Goal: Information Seeking & Learning: Learn about a topic

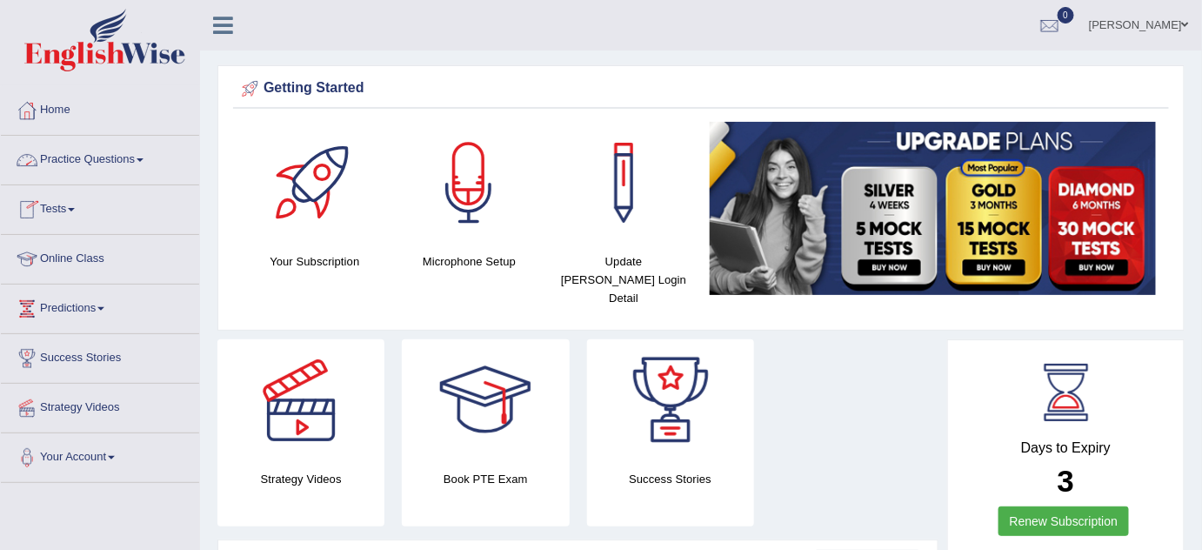
click at [144, 162] on link "Practice Questions" at bounding box center [100, 158] width 198 height 44
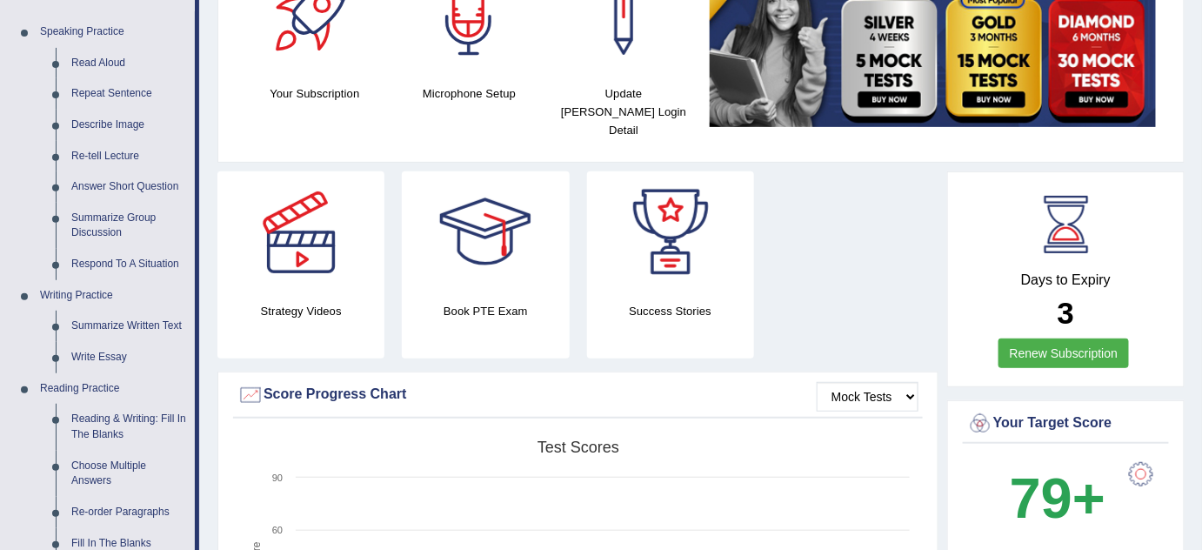
scroll to position [178, 0]
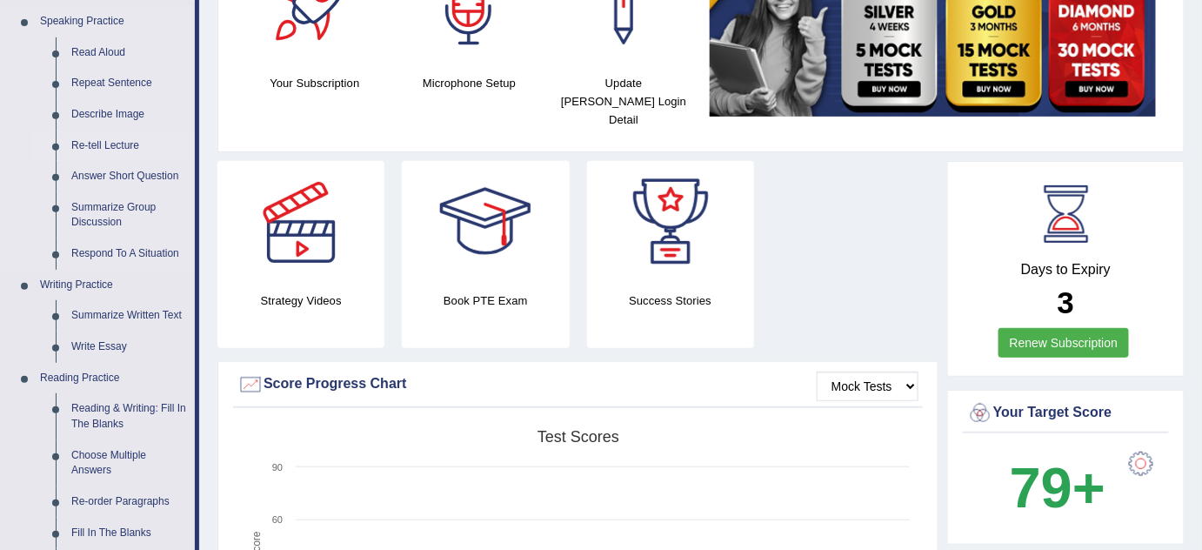
click at [119, 144] on link "Re-tell Lecture" at bounding box center [129, 146] width 131 height 31
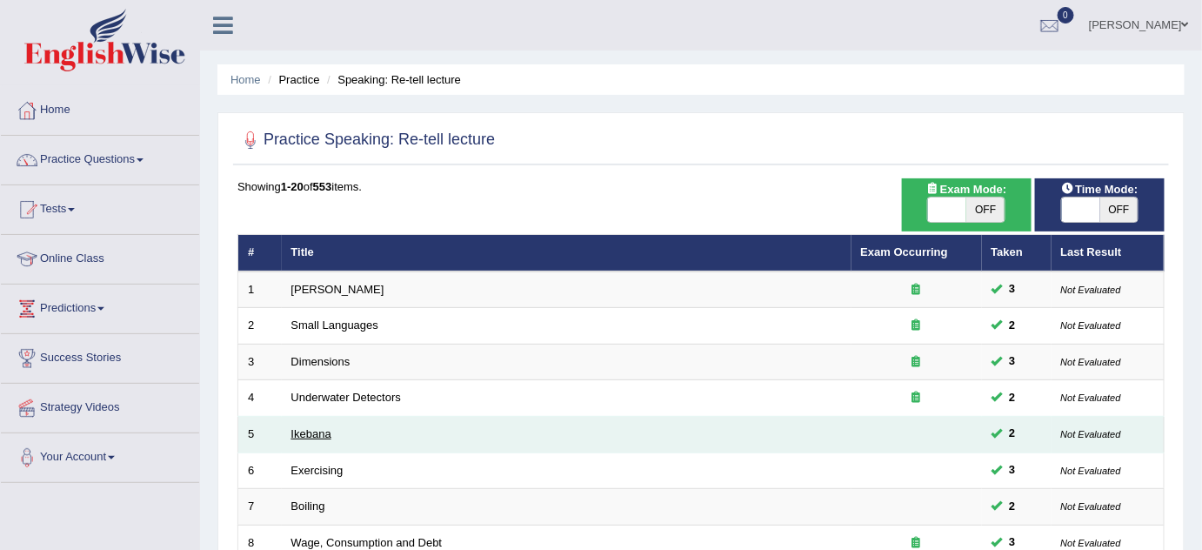
click at [318, 428] on link "Ikebana" at bounding box center [311, 433] width 40 height 13
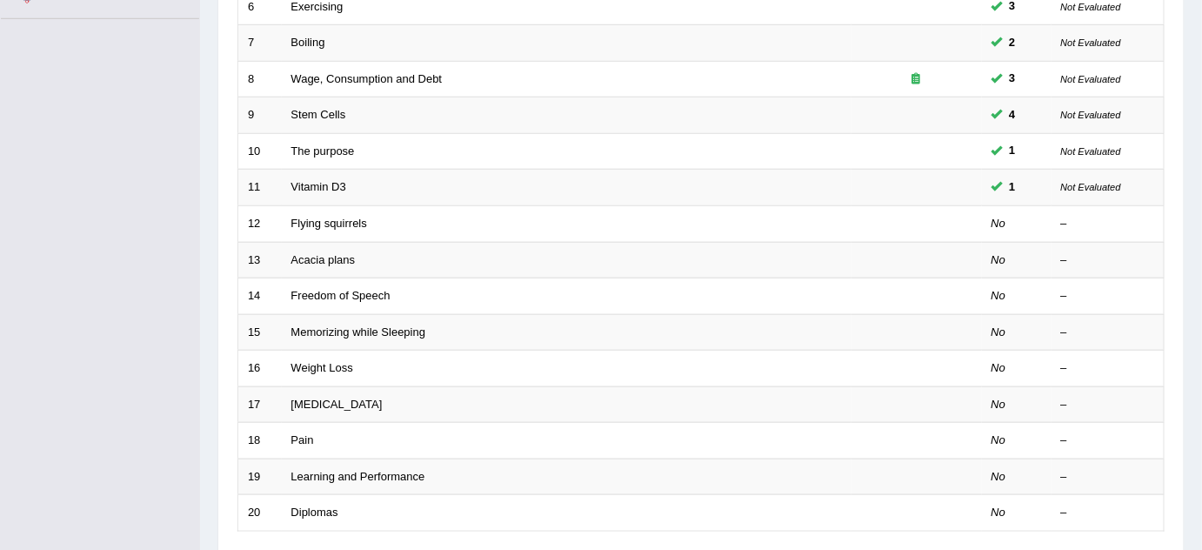
scroll to position [495, 0]
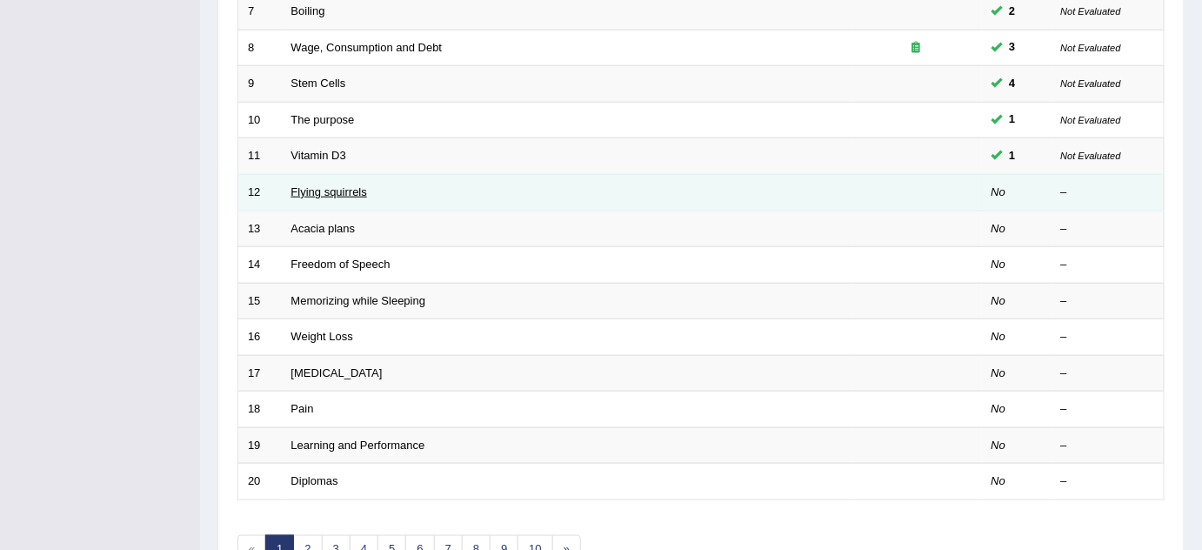
click at [350, 185] on link "Flying squirrels" at bounding box center [329, 191] width 76 height 13
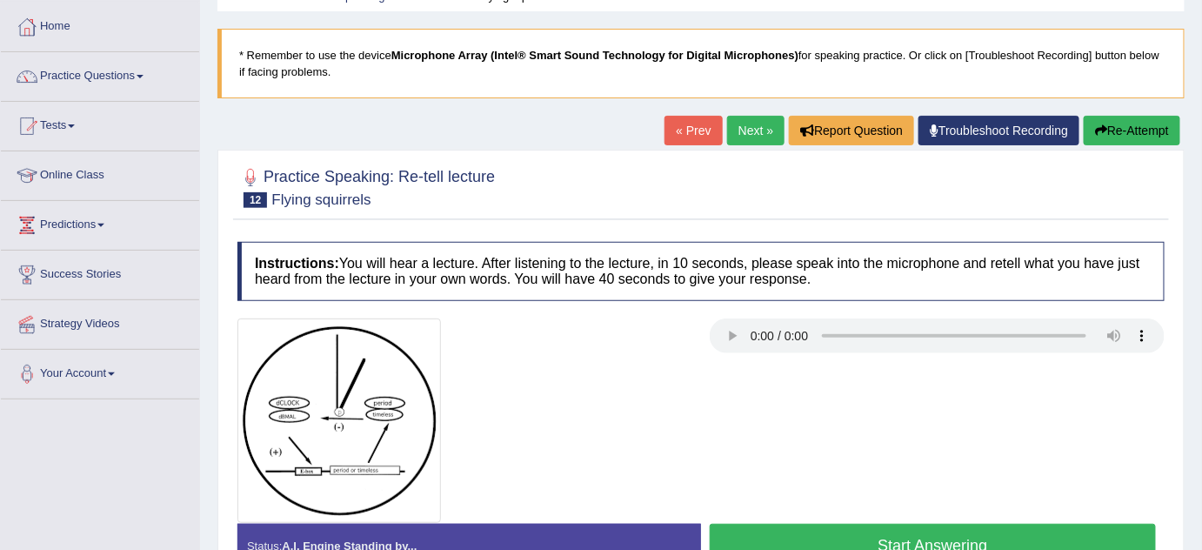
scroll to position [95, 0]
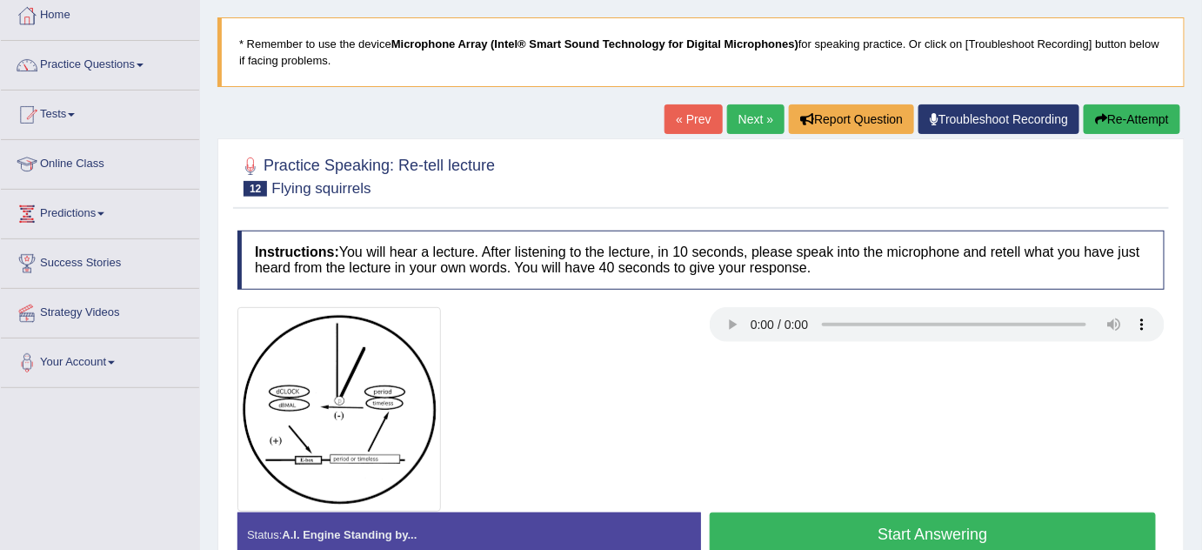
click at [850, 524] on button "Start Answering" at bounding box center [933, 534] width 446 height 44
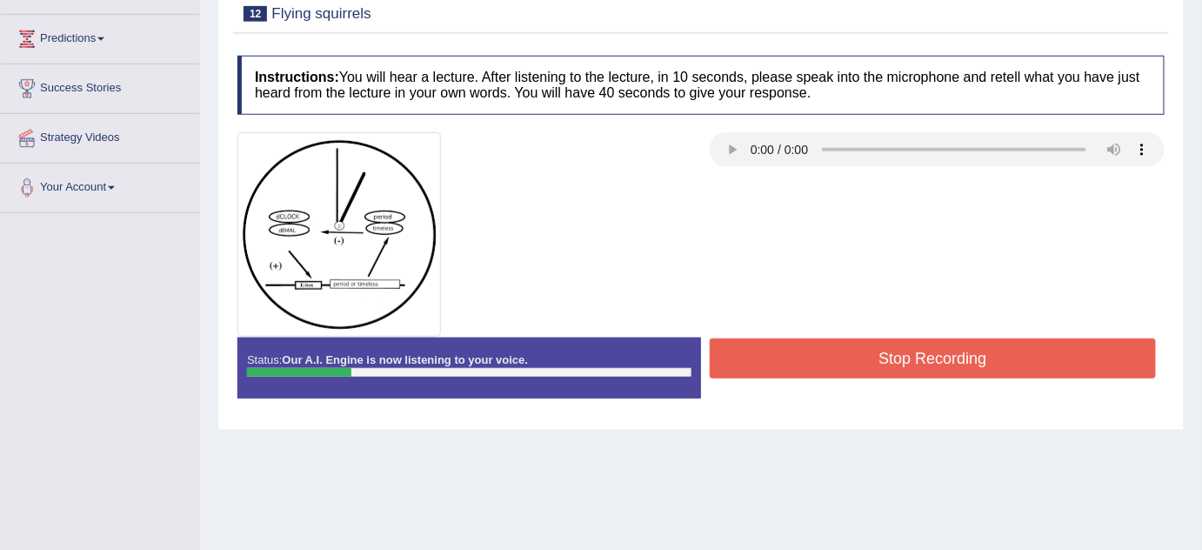
scroll to position [285, 0]
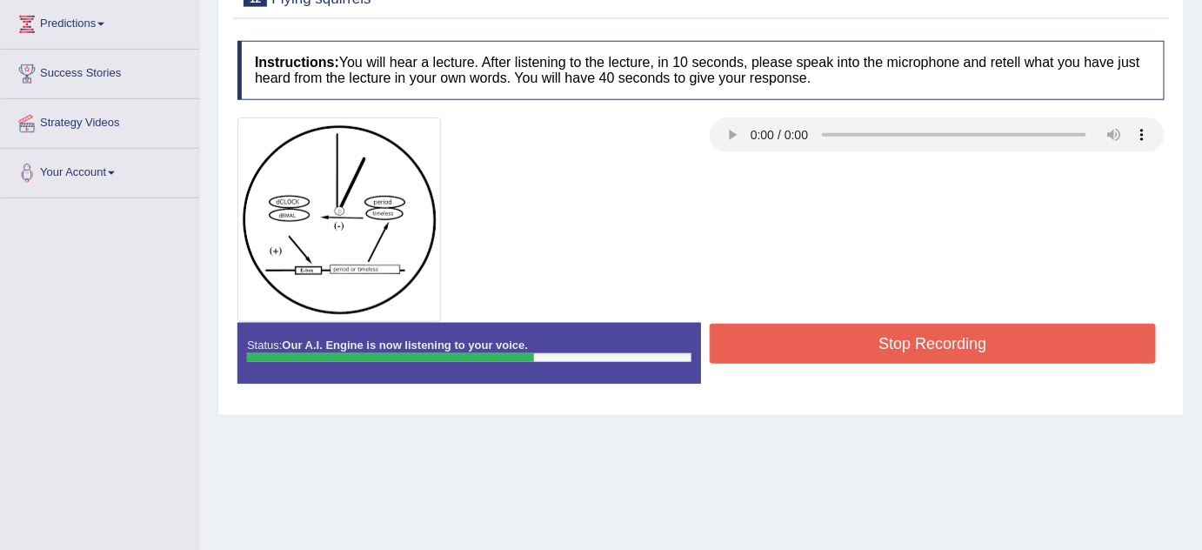
click at [996, 324] on button "Stop Recording" at bounding box center [933, 344] width 446 height 40
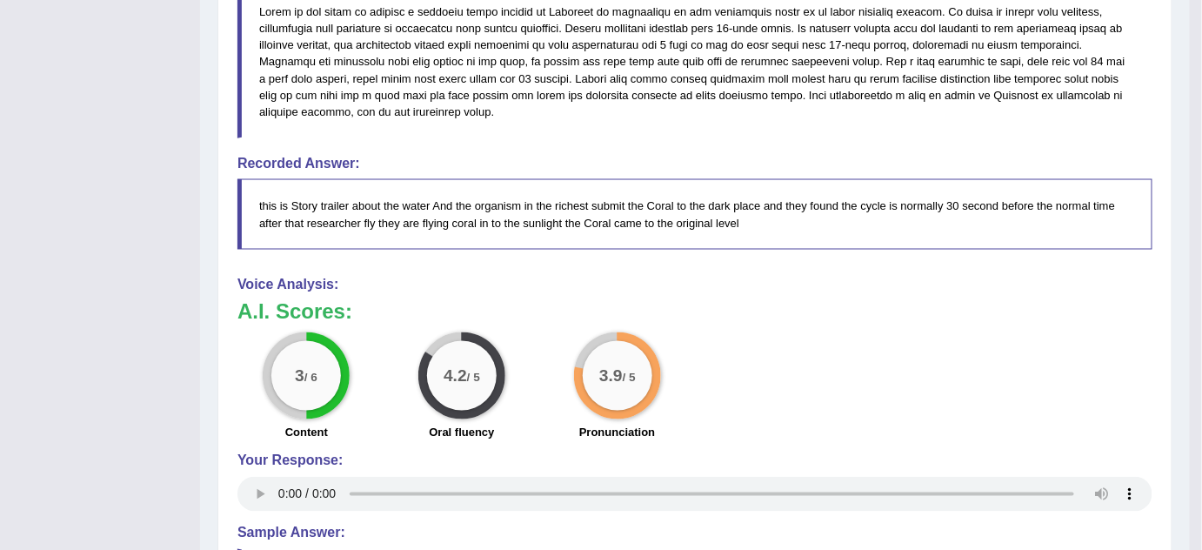
scroll to position [696, 0]
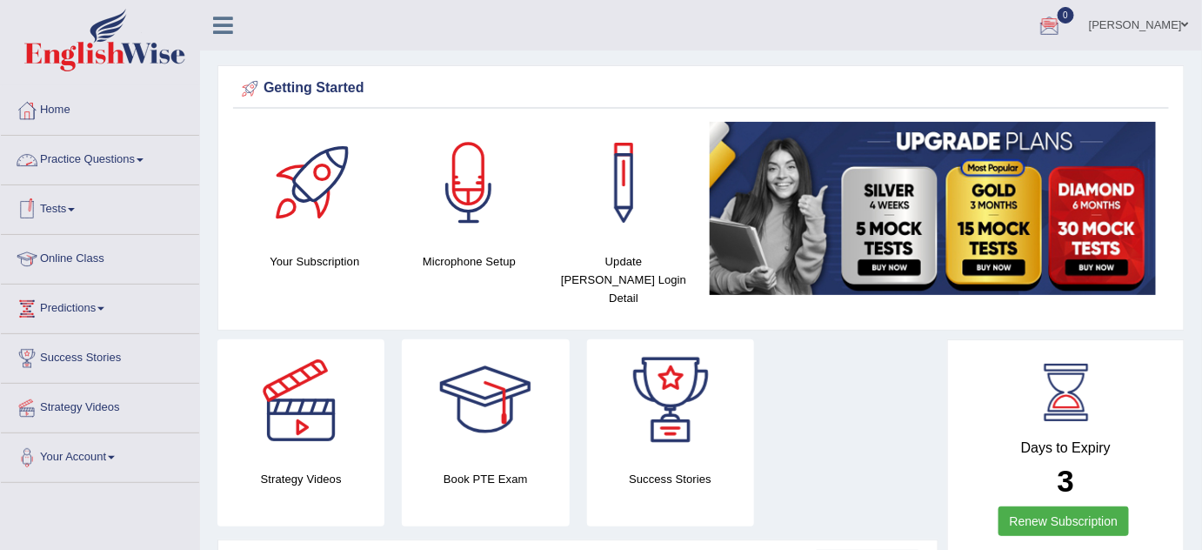
click at [141, 165] on link "Practice Questions" at bounding box center [100, 158] width 198 height 44
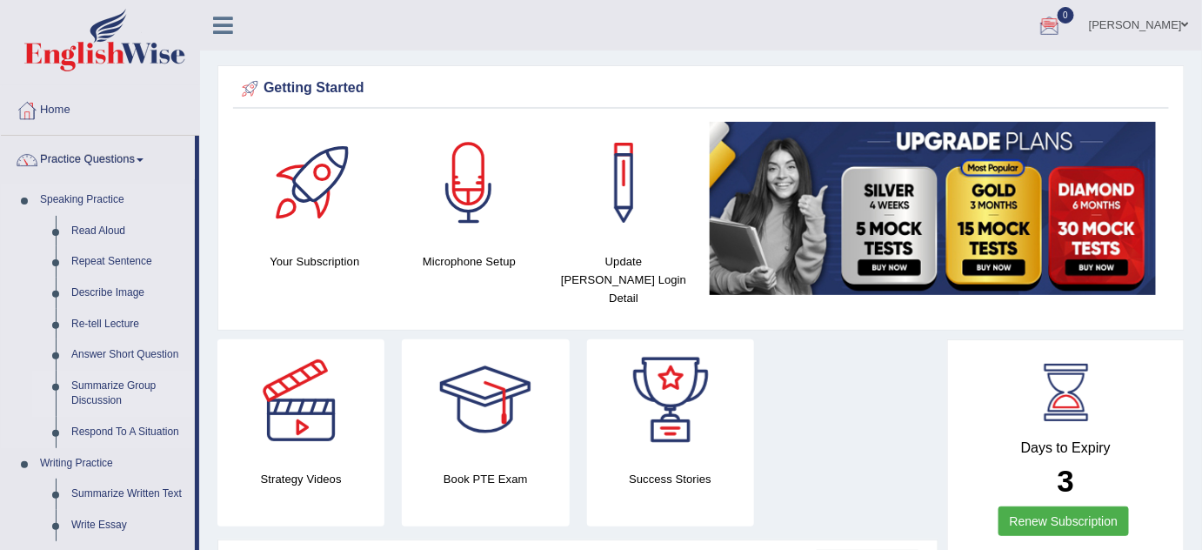
click at [136, 385] on link "Summarize Group Discussion" at bounding box center [129, 394] width 131 height 46
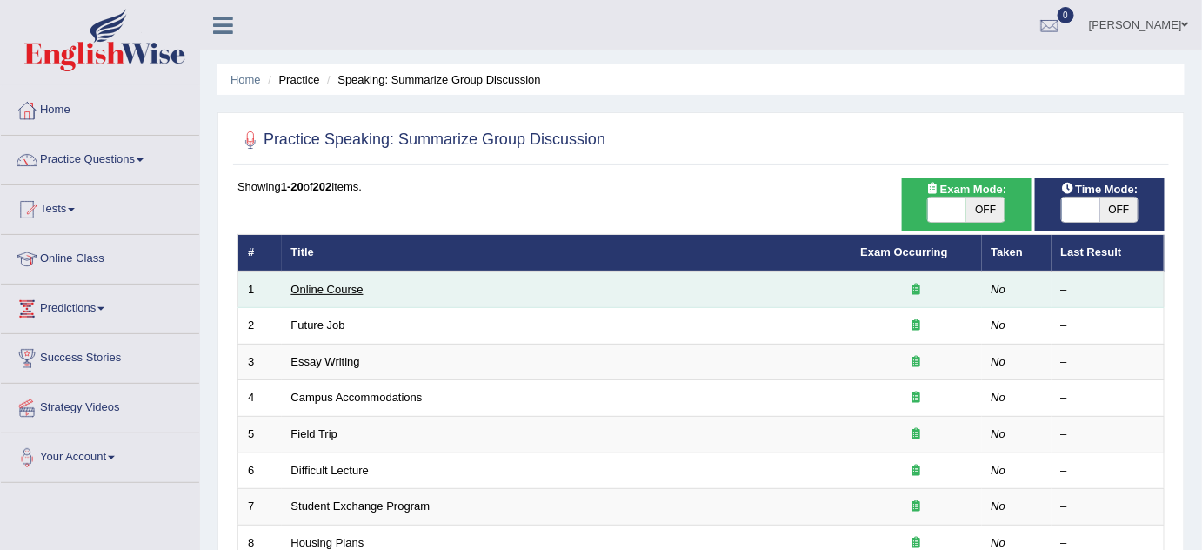
click at [311, 287] on link "Online Course" at bounding box center [327, 289] width 72 height 13
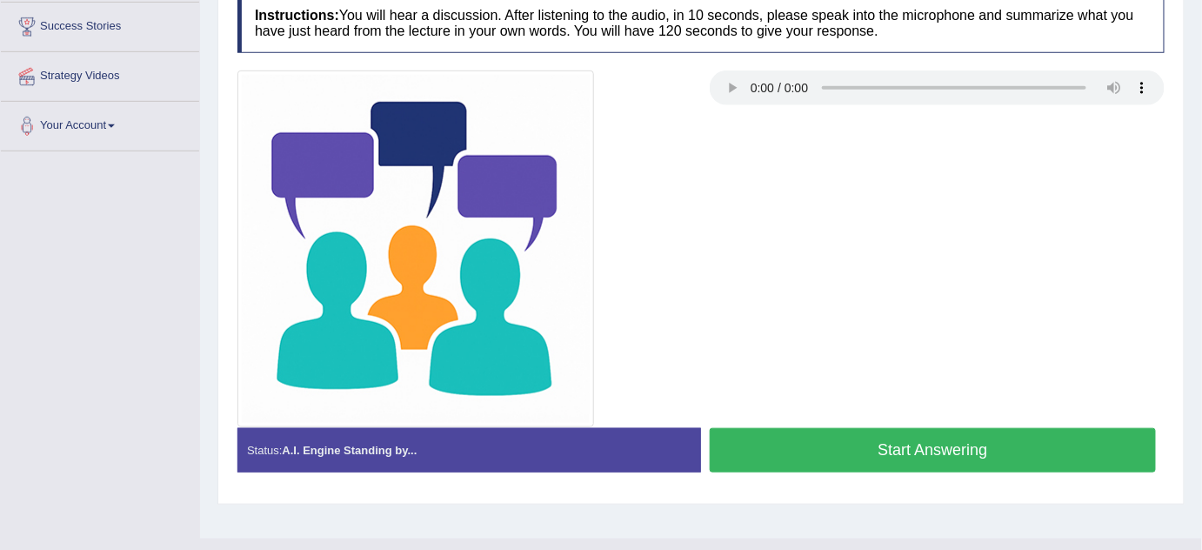
scroll to position [348, 0]
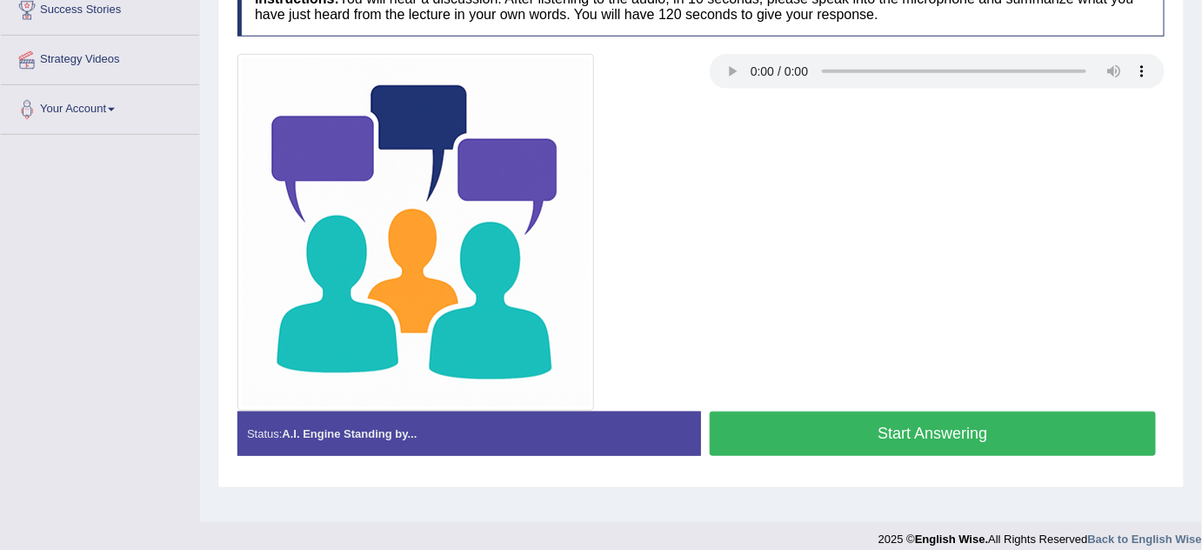
click at [1009, 428] on button "Start Answering" at bounding box center [933, 434] width 446 height 44
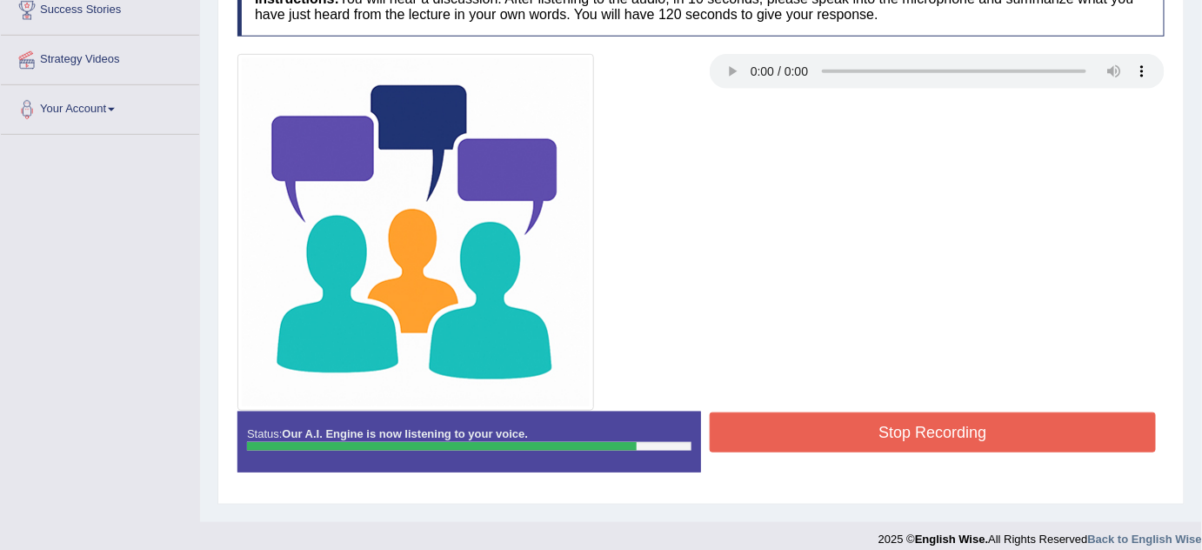
click at [1009, 428] on button "Stop Recording" at bounding box center [933, 432] width 446 height 40
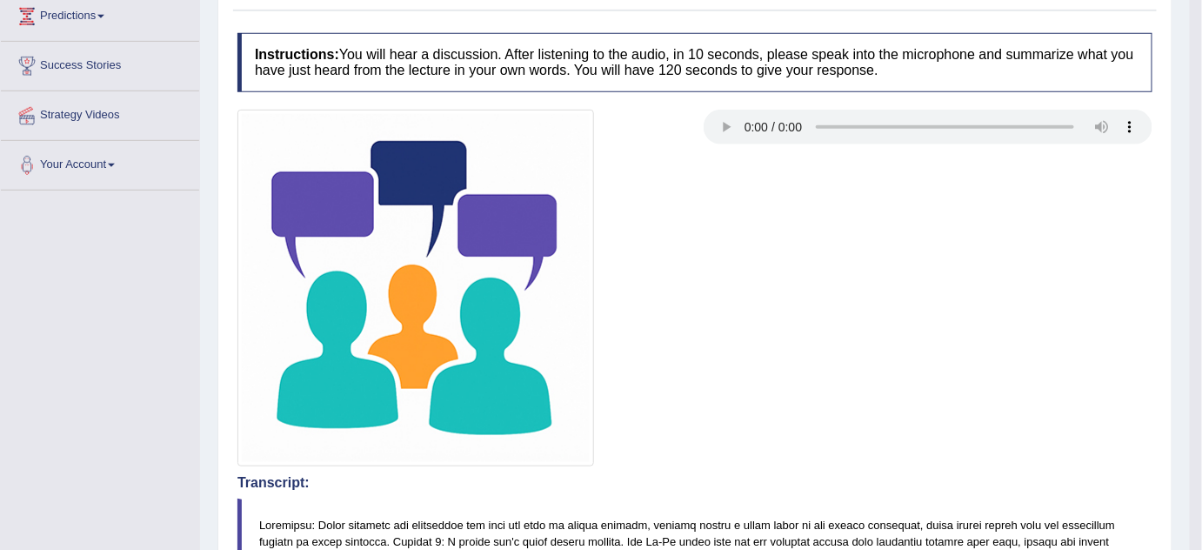
scroll to position [0, 0]
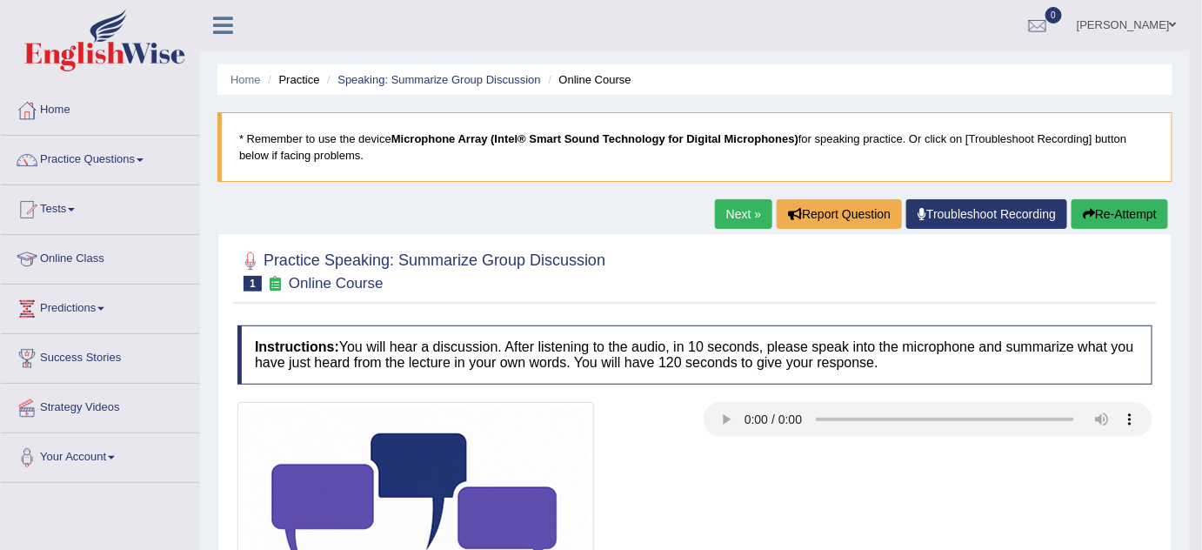
click at [740, 213] on link "Next »" at bounding box center [743, 214] width 57 height 30
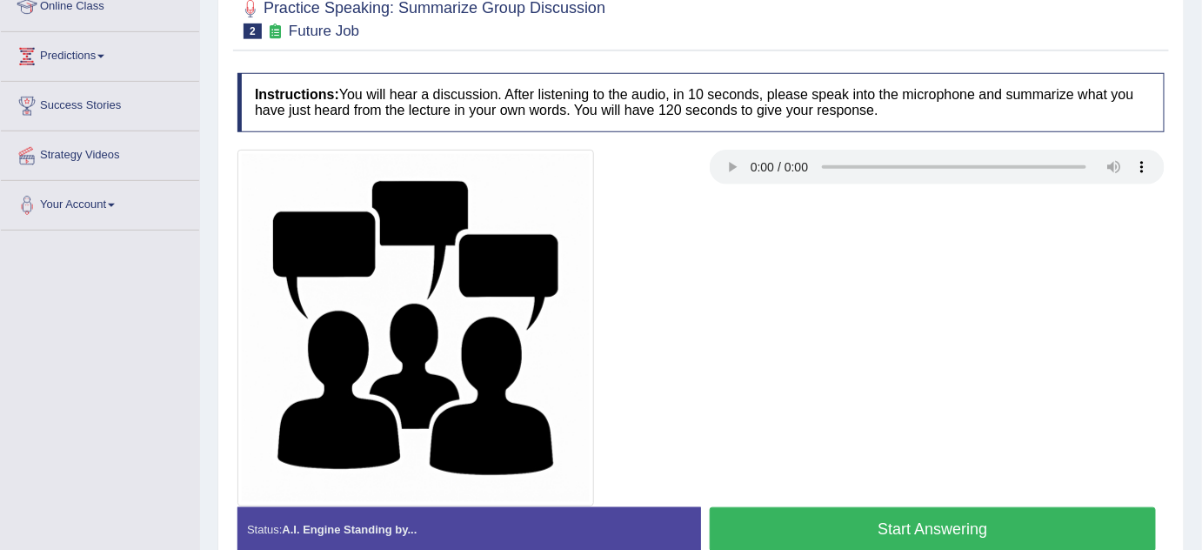
scroll to position [348, 0]
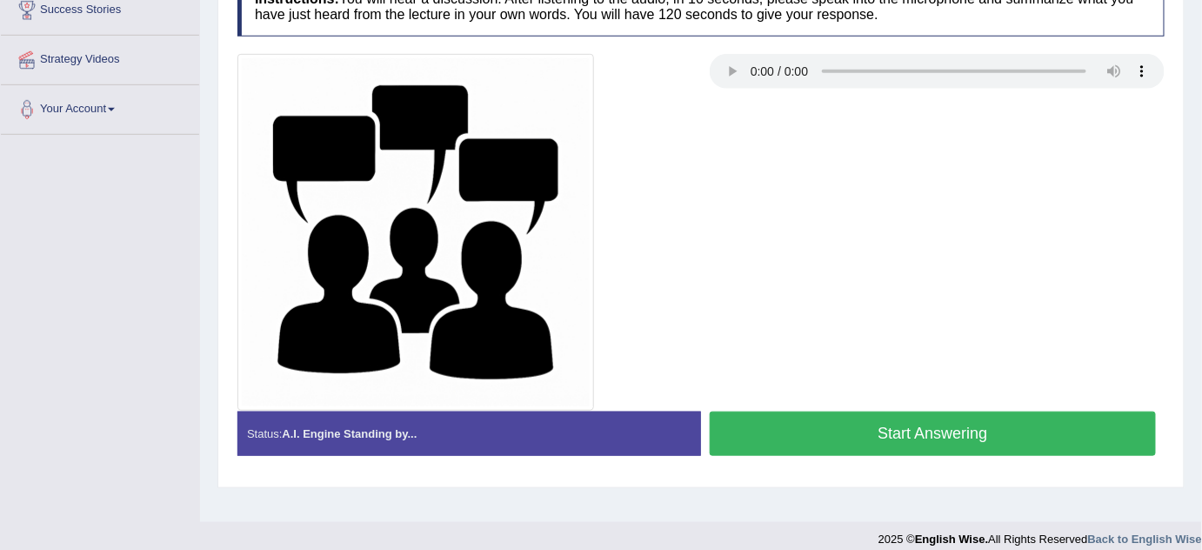
click at [990, 431] on button "Start Answering" at bounding box center [933, 434] width 446 height 44
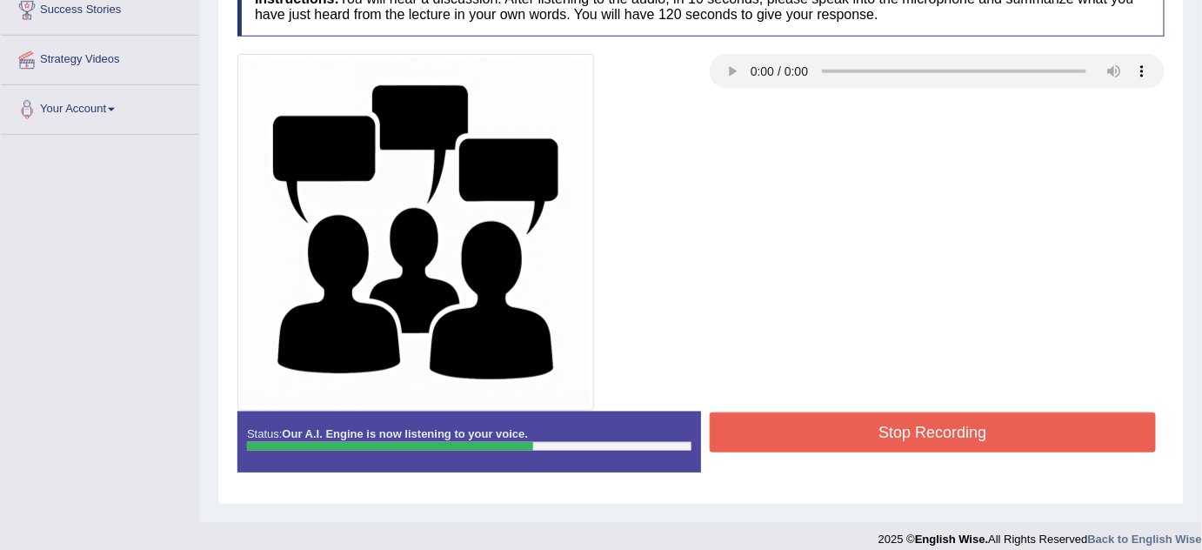
click at [990, 431] on button "Stop Recording" at bounding box center [933, 432] width 446 height 40
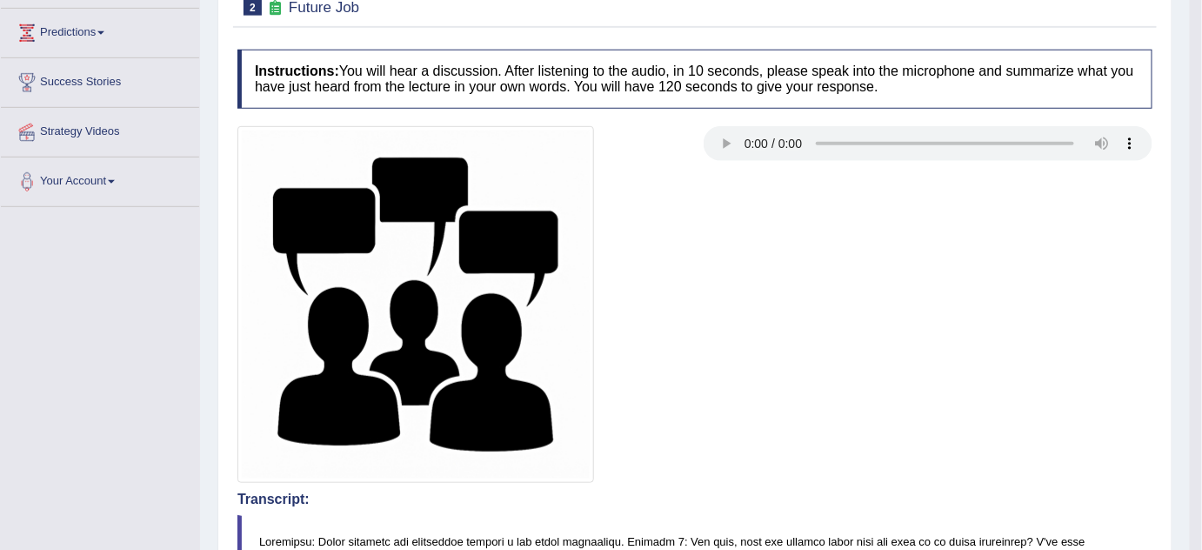
scroll to position [0, 0]
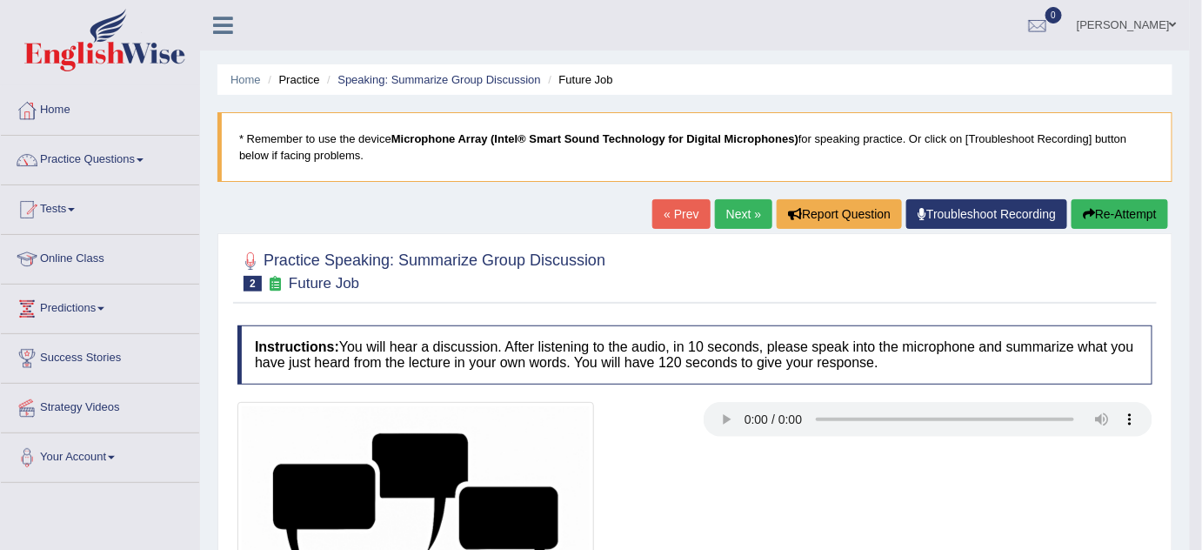
click at [749, 204] on link "Next »" at bounding box center [743, 214] width 57 height 30
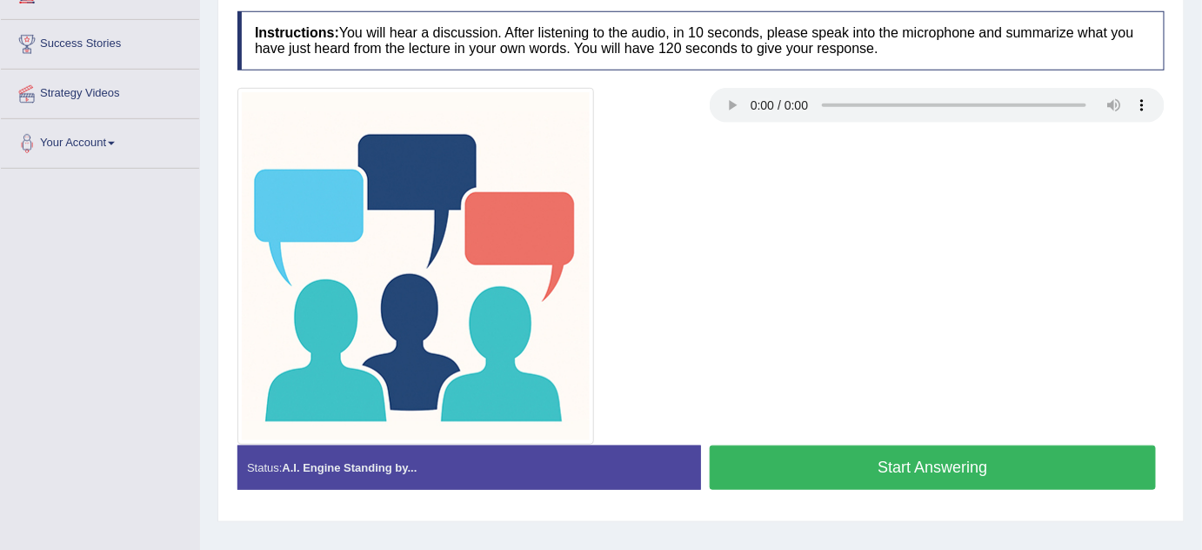
scroll to position [337, 0]
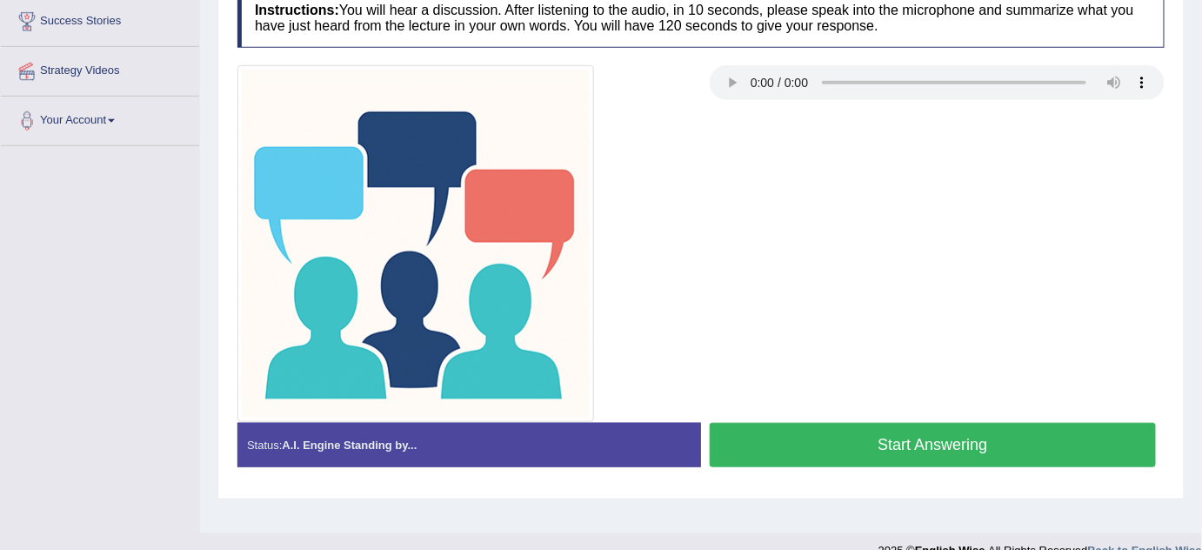
click at [995, 442] on button "Start Answering" at bounding box center [933, 445] width 446 height 44
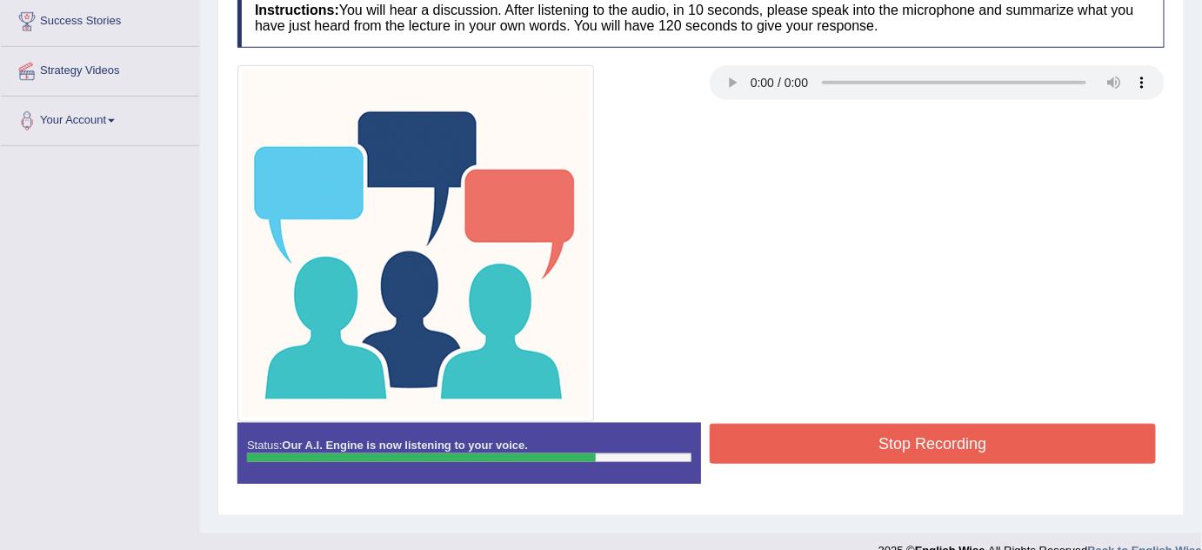
click at [995, 442] on button "Stop Recording" at bounding box center [933, 444] width 446 height 40
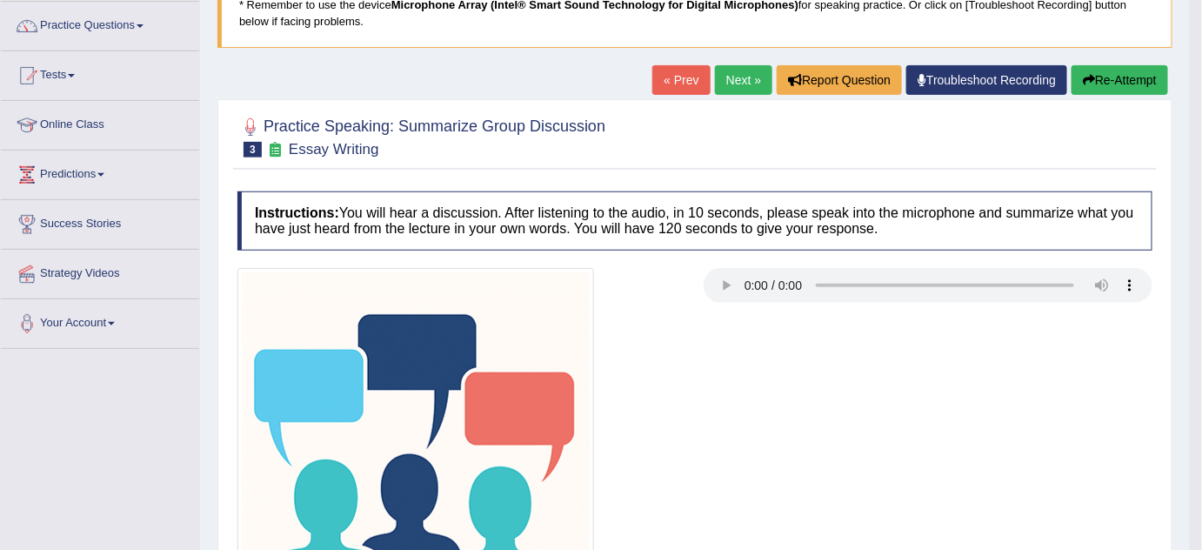
scroll to position [0, 0]
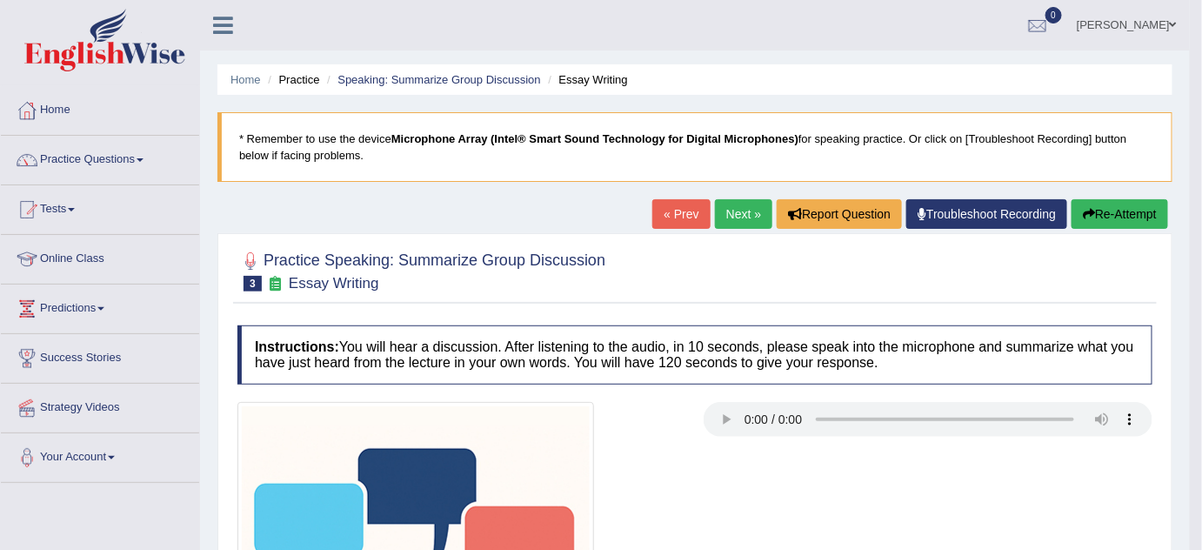
click at [754, 222] on link "Next »" at bounding box center [743, 214] width 57 height 30
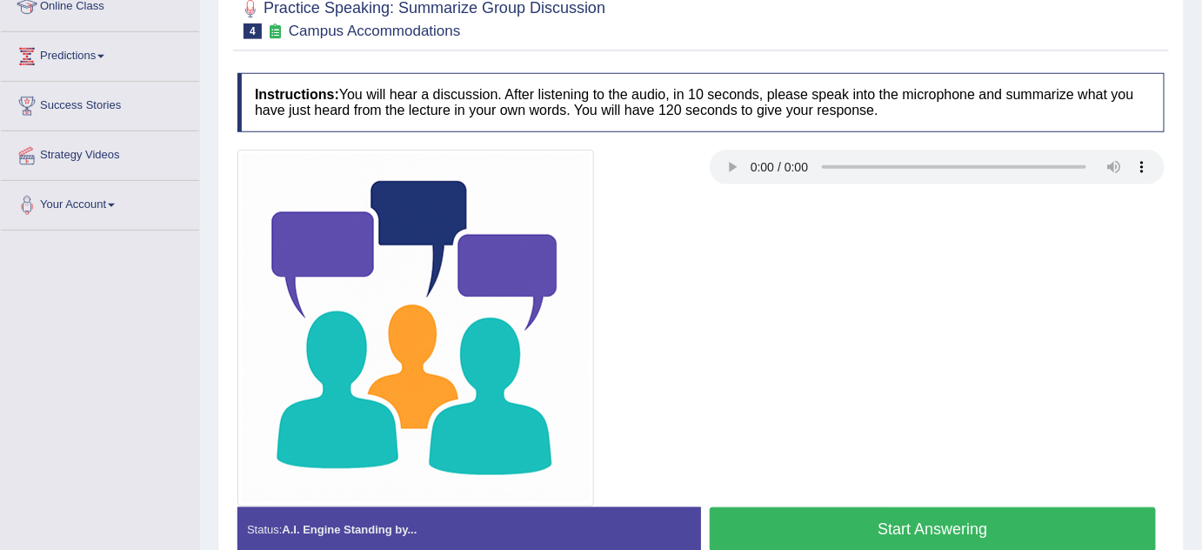
scroll to position [327, 0]
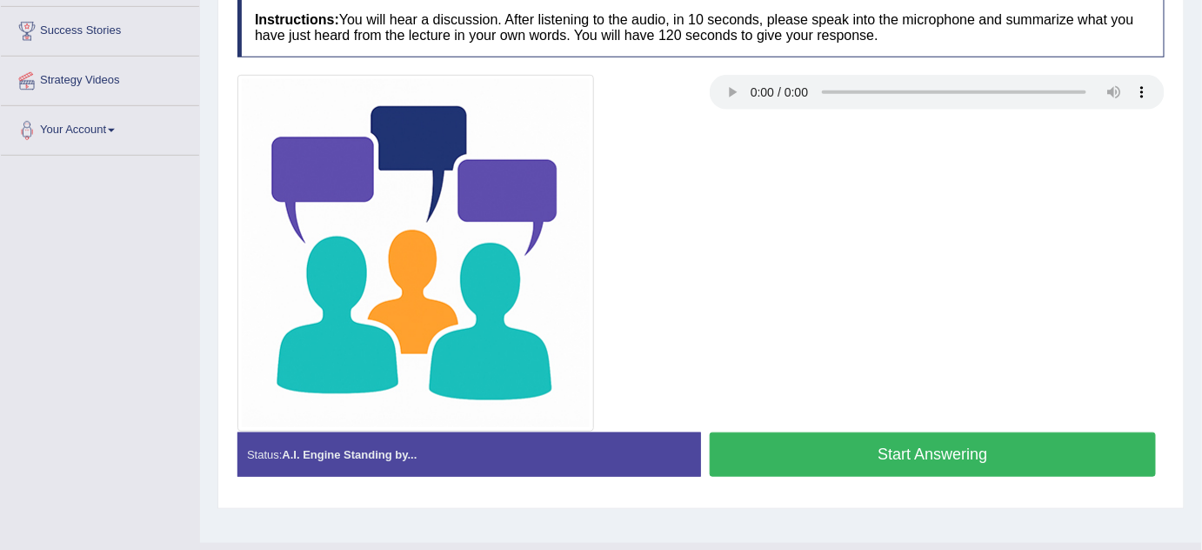
click at [975, 463] on button "Start Answering" at bounding box center [933, 454] width 446 height 44
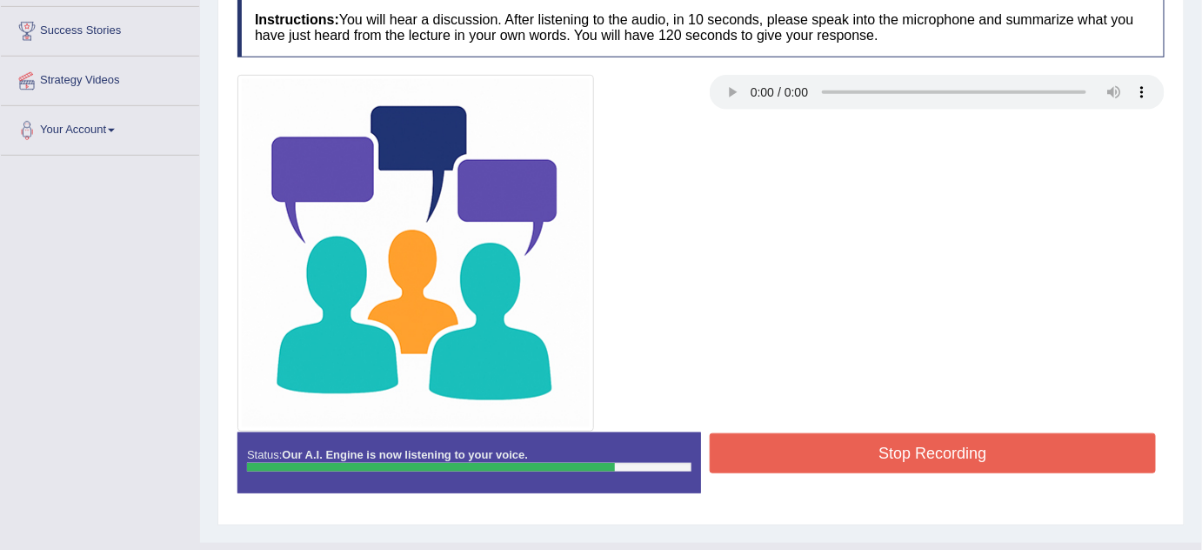
click at [975, 463] on button "Stop Recording" at bounding box center [933, 453] width 446 height 40
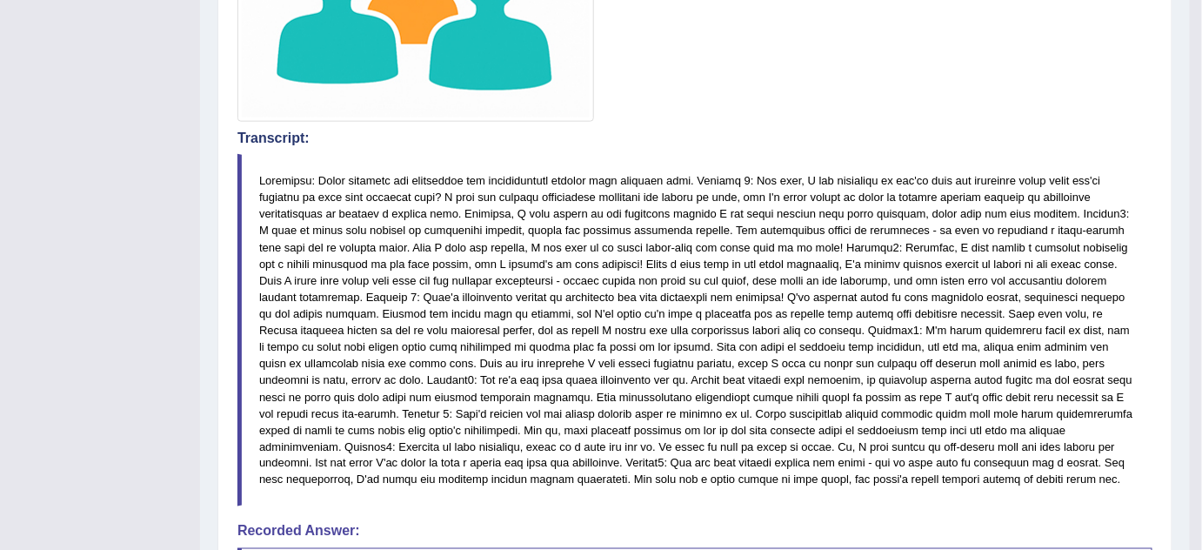
scroll to position [0, 0]
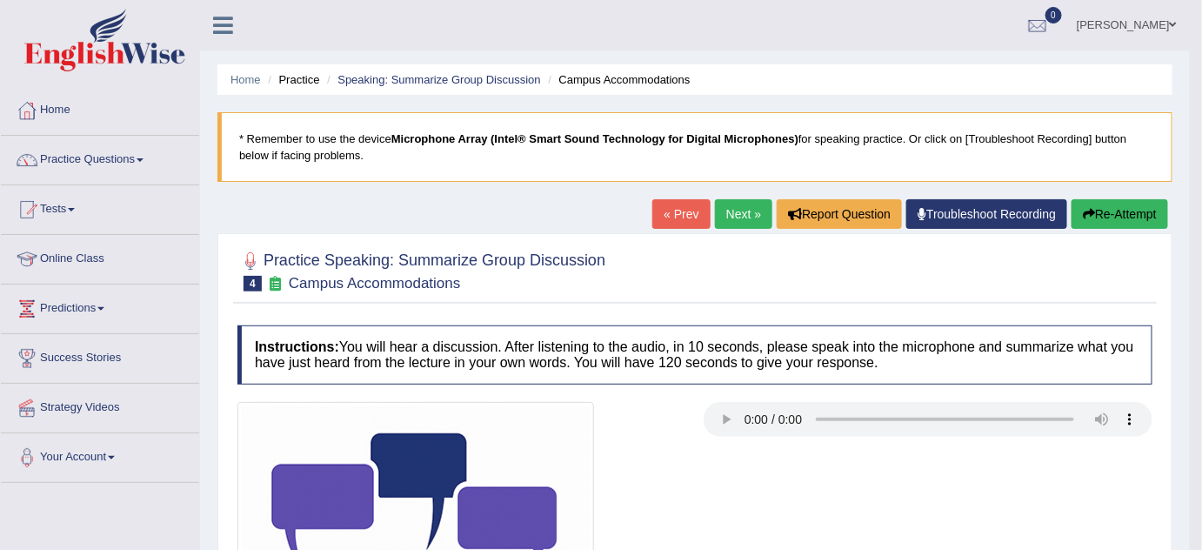
click at [144, 157] on link "Practice Questions" at bounding box center [100, 158] width 198 height 44
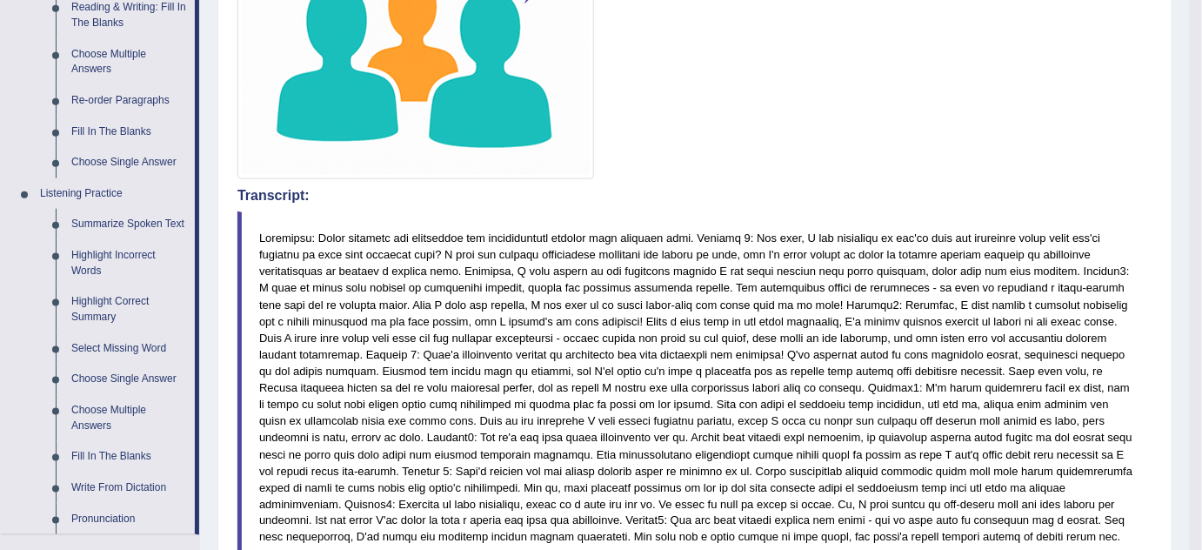
scroll to position [633, 0]
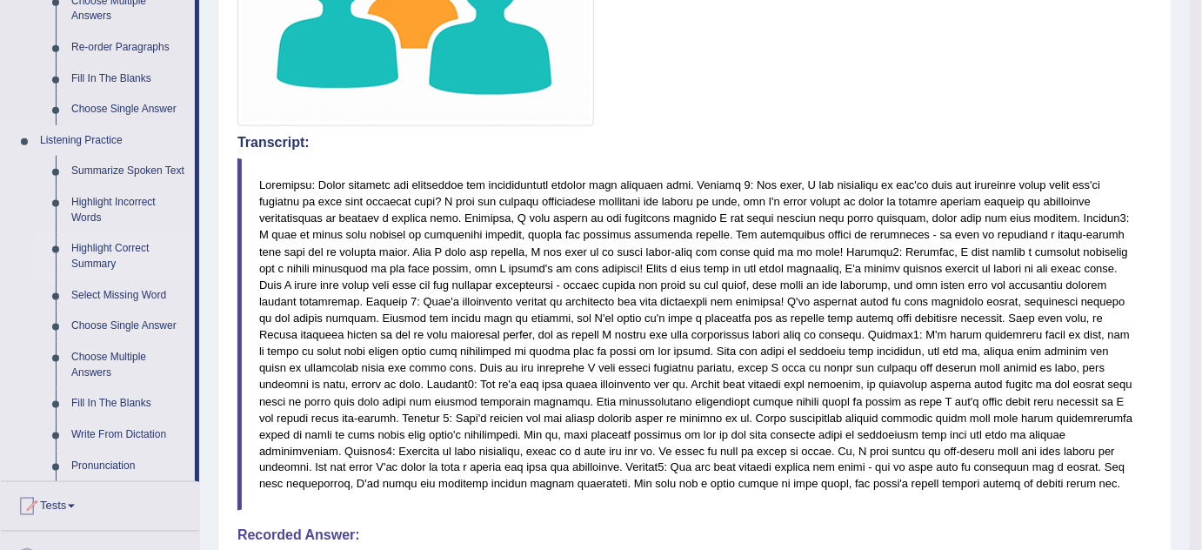
click at [126, 245] on link "Highlight Correct Summary" at bounding box center [129, 256] width 131 height 46
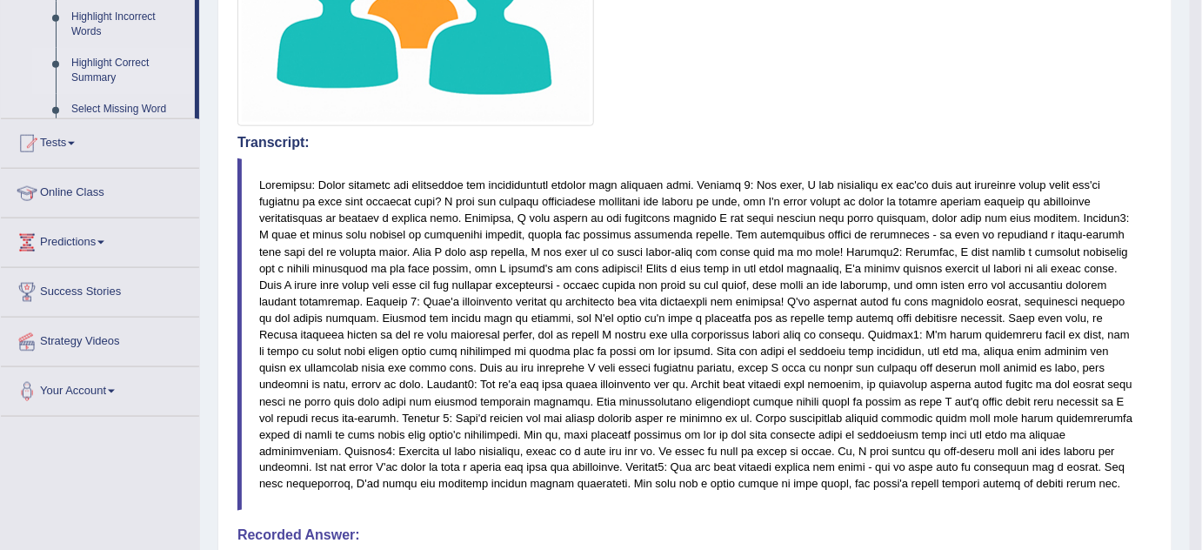
scroll to position [571, 0]
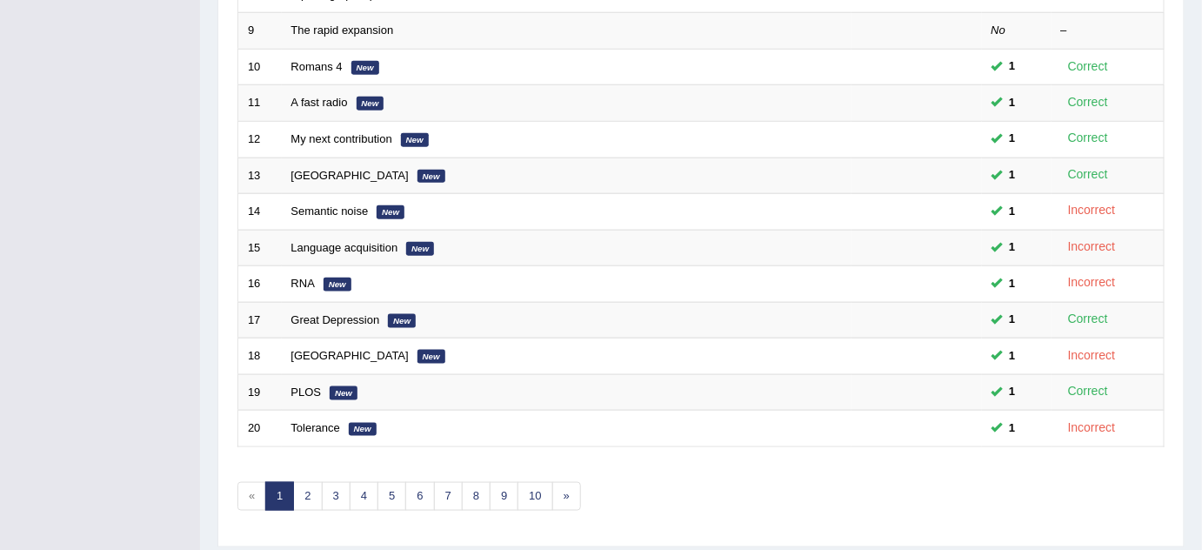
scroll to position [594, 0]
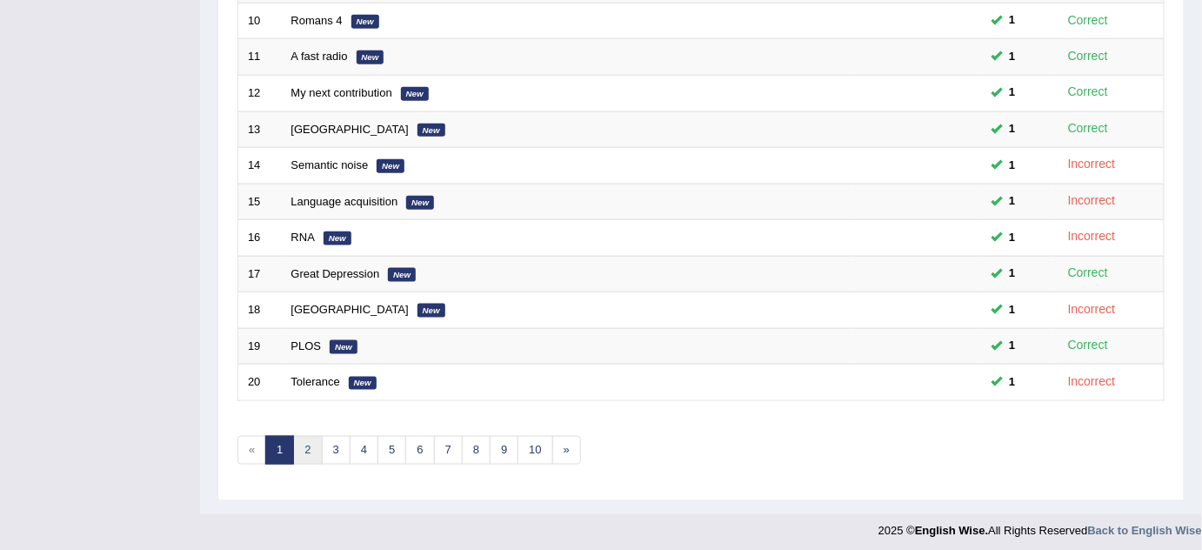
click at [308, 441] on link "2" at bounding box center [307, 450] width 29 height 29
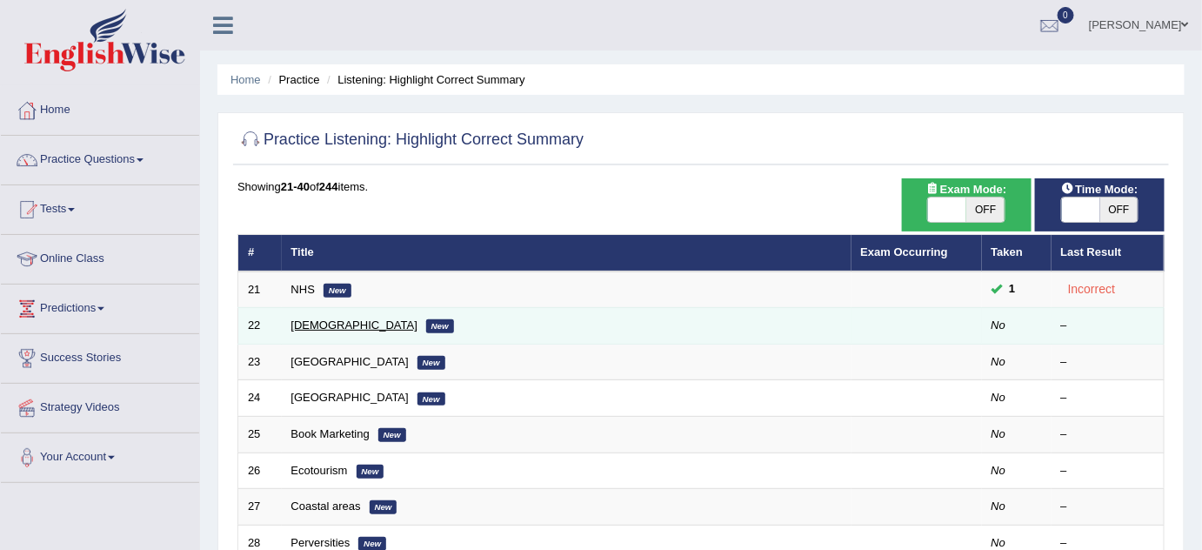
click at [301, 324] on link "[DEMOGRAPHIC_DATA]" at bounding box center [354, 324] width 126 height 13
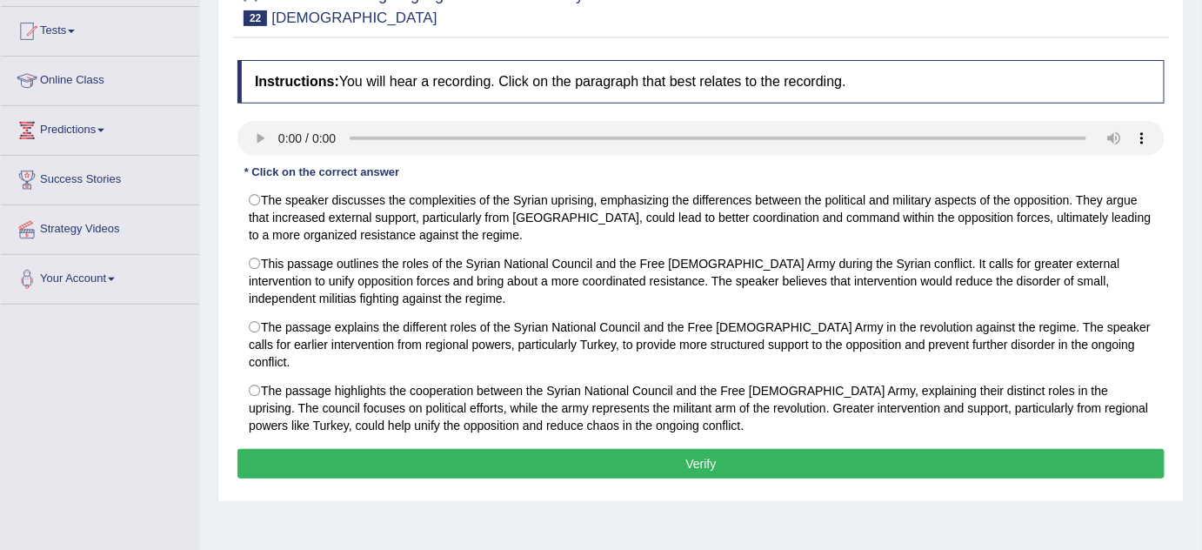
scroll to position [179, 0]
